Goal: Task Accomplishment & Management: Use online tool/utility

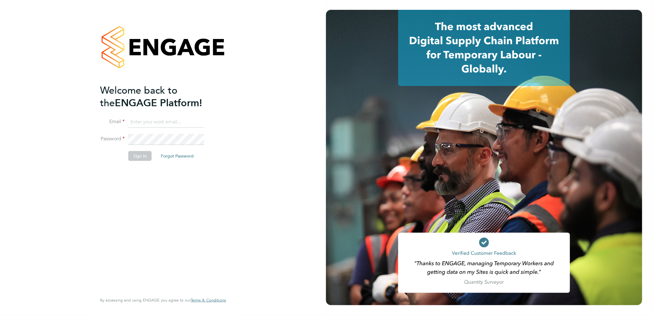
type input "ryan.mcdermott@ngbailey.co.uk"
click at [132, 158] on button "Sign In" at bounding box center [139, 156] width 23 height 10
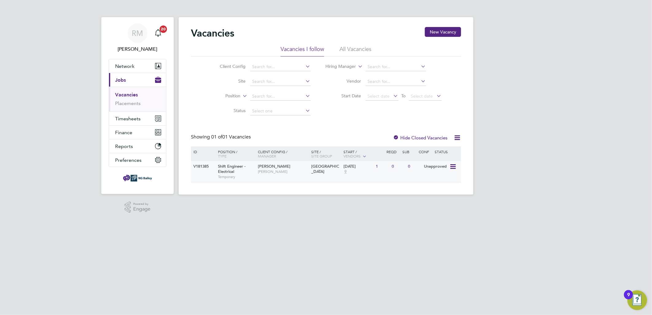
click at [430, 168] on div "Unapproved" at bounding box center [436, 166] width 27 height 11
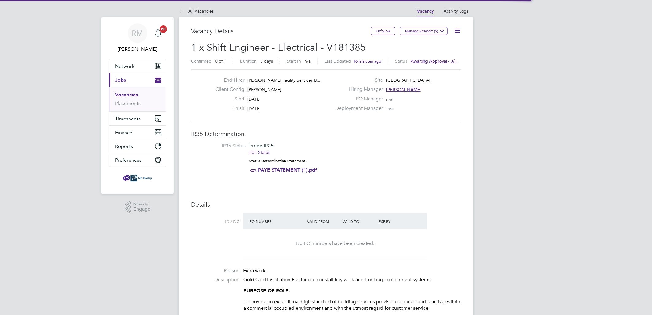
scroll to position [18, 43]
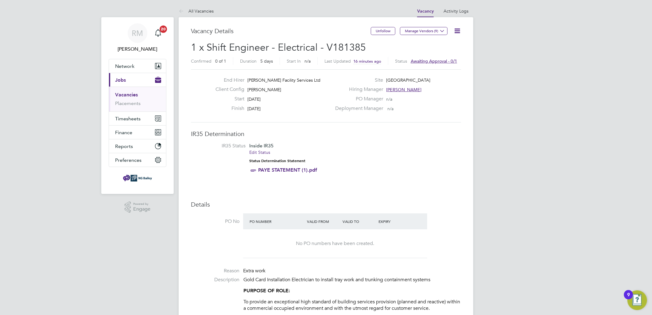
click at [457, 30] on icon at bounding box center [457, 31] width 8 height 8
click at [431, 63] on li "Approve" at bounding box center [442, 66] width 36 height 9
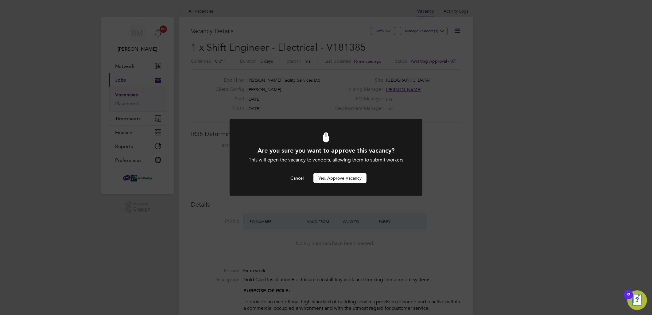
click at [335, 178] on button "Yes, Approve Vacancy" at bounding box center [339, 178] width 53 height 10
